Goal: Information Seeking & Learning: Find specific fact

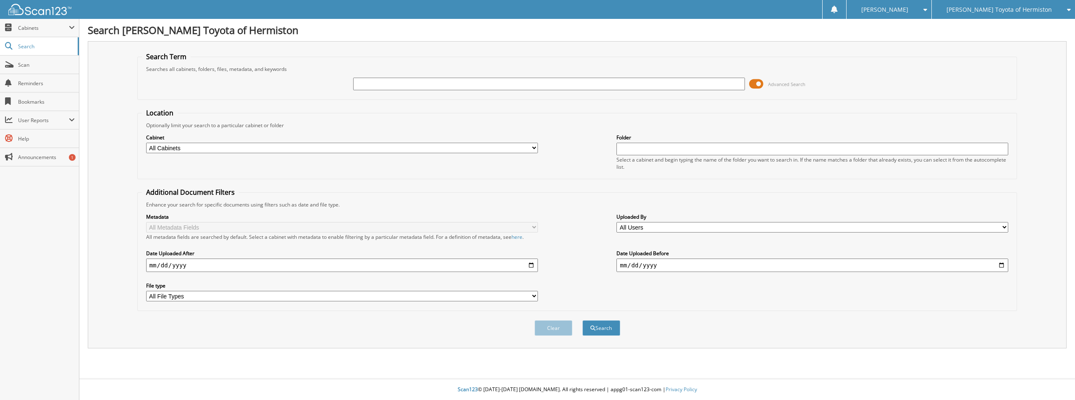
click at [393, 85] on input "text" at bounding box center [549, 84] width 392 height 13
type input "[US_VEHICLE_IDENTIFICATION_NUMBER]"
click at [583, 320] on button "Search" at bounding box center [602, 328] width 38 height 16
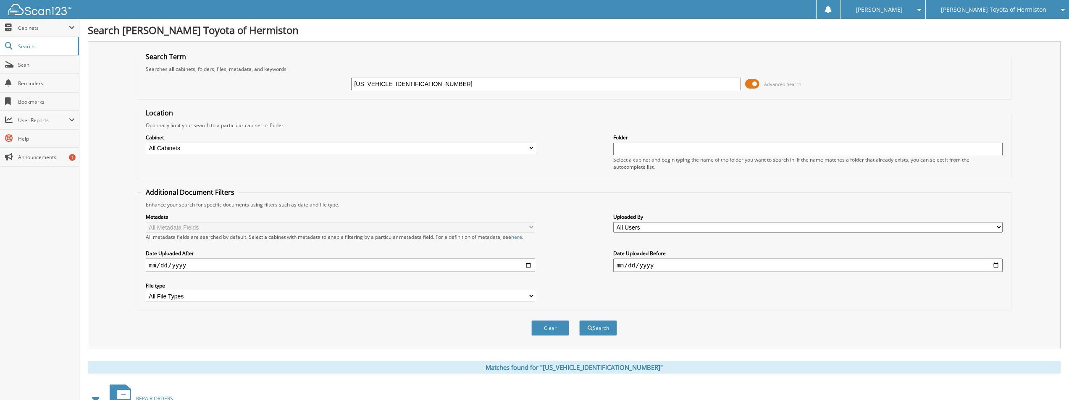
drag, startPoint x: 441, startPoint y: 87, endPoint x: 291, endPoint y: 89, distance: 150.0
click at [291, 89] on div "[US_VEHICLE_IDENTIFICATION_NUMBER] Advanced Search" at bounding box center [574, 84] width 865 height 23
type input "25H622A"
click at [579, 320] on button "Search" at bounding box center [598, 328] width 38 height 16
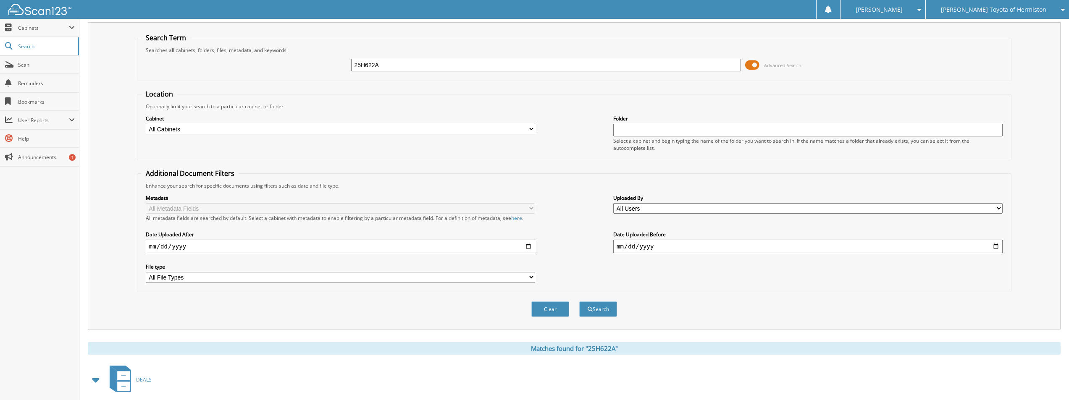
scroll to position [62, 0]
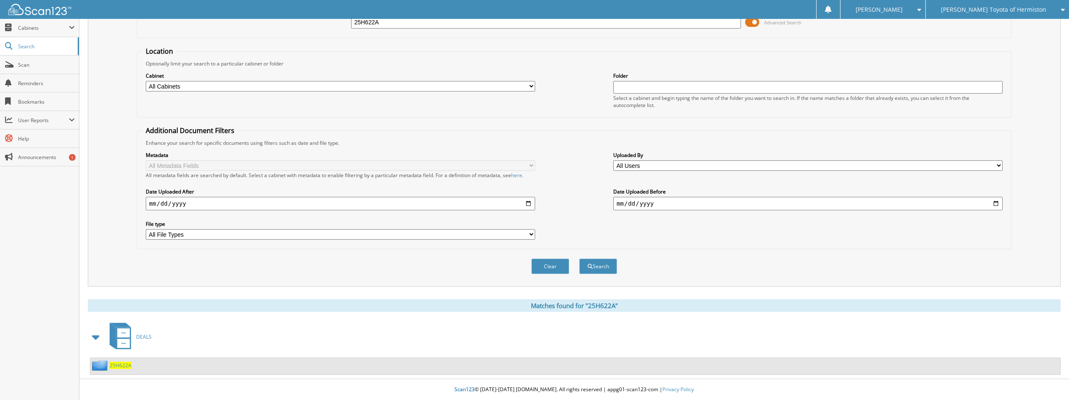
click at [123, 365] on span "25H622A" at bounding box center [121, 365] width 22 height 7
